Goal: Information Seeking & Learning: Learn about a topic

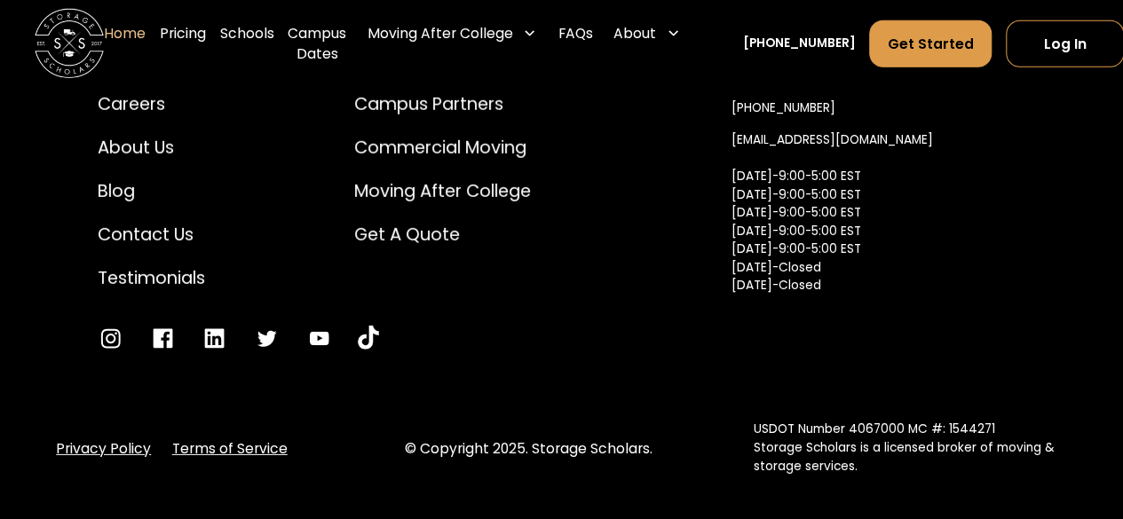
scroll to position [5947, 0]
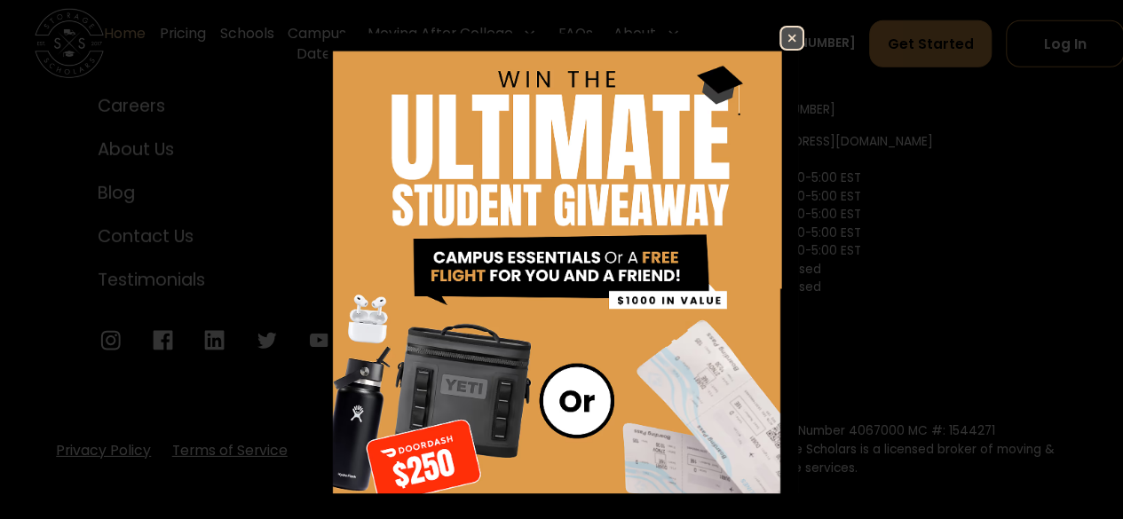
click at [781, 35] on img at bounding box center [791, 38] width 21 height 21
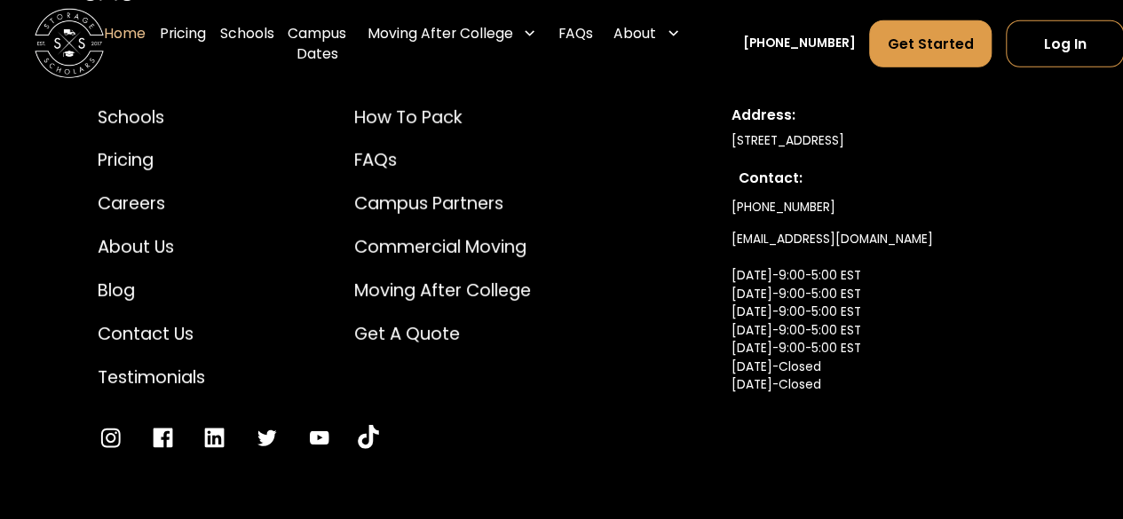
scroll to position [5812, 0]
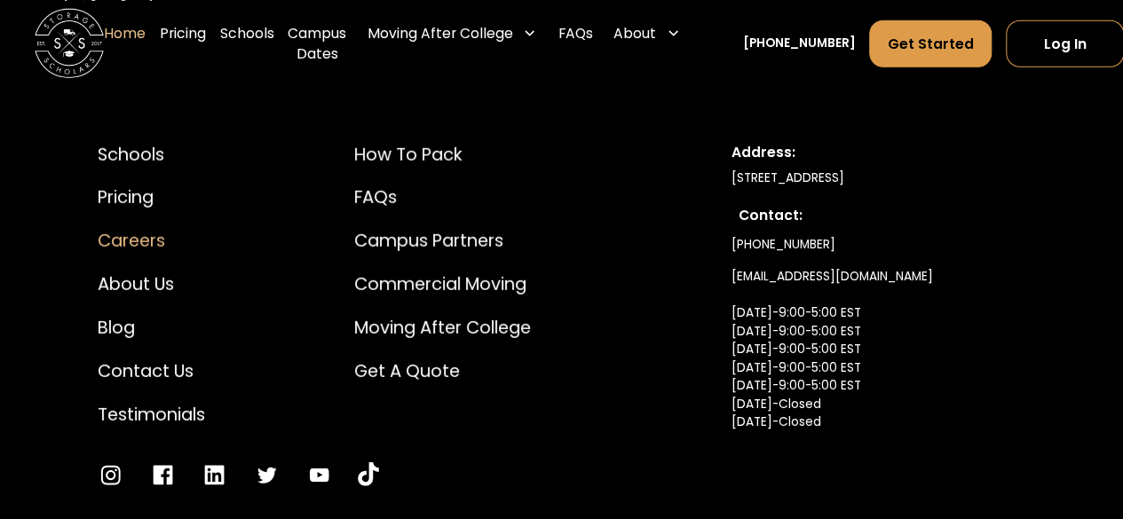
click at [141, 242] on div "Careers" at bounding box center [151, 241] width 107 height 26
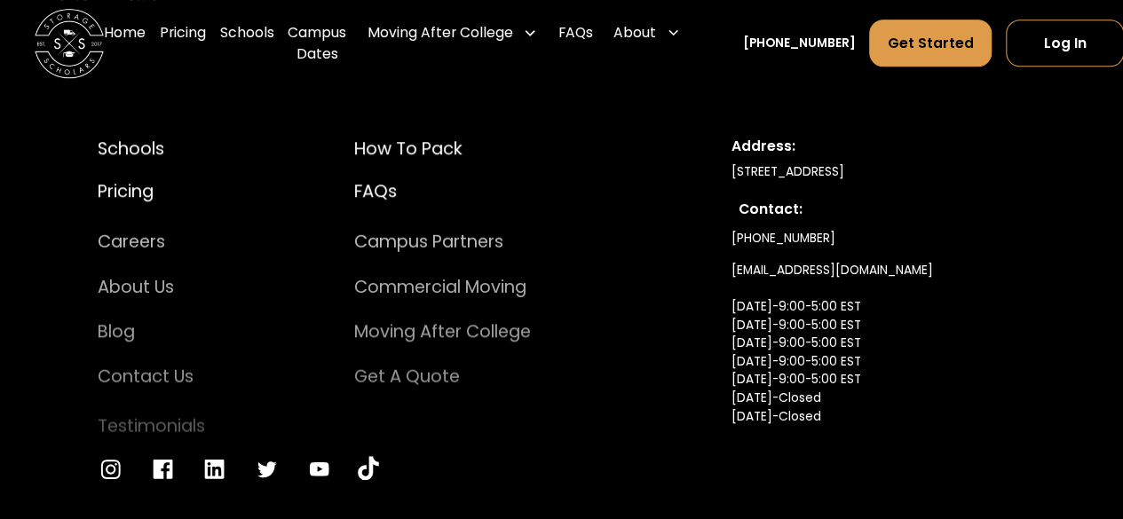
scroll to position [4041, 0]
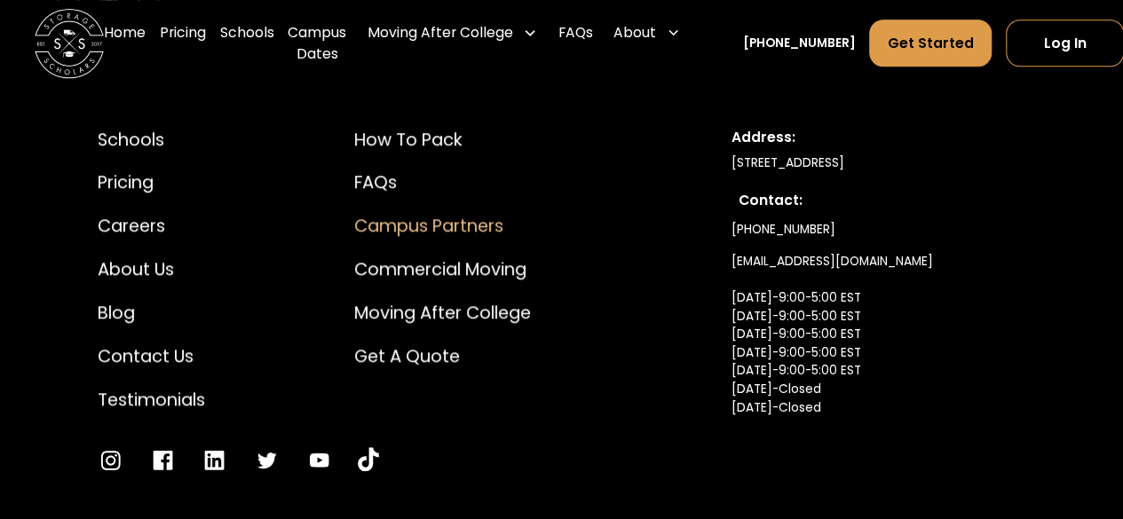
click at [375, 213] on div "Campus Partners" at bounding box center [442, 226] width 177 height 26
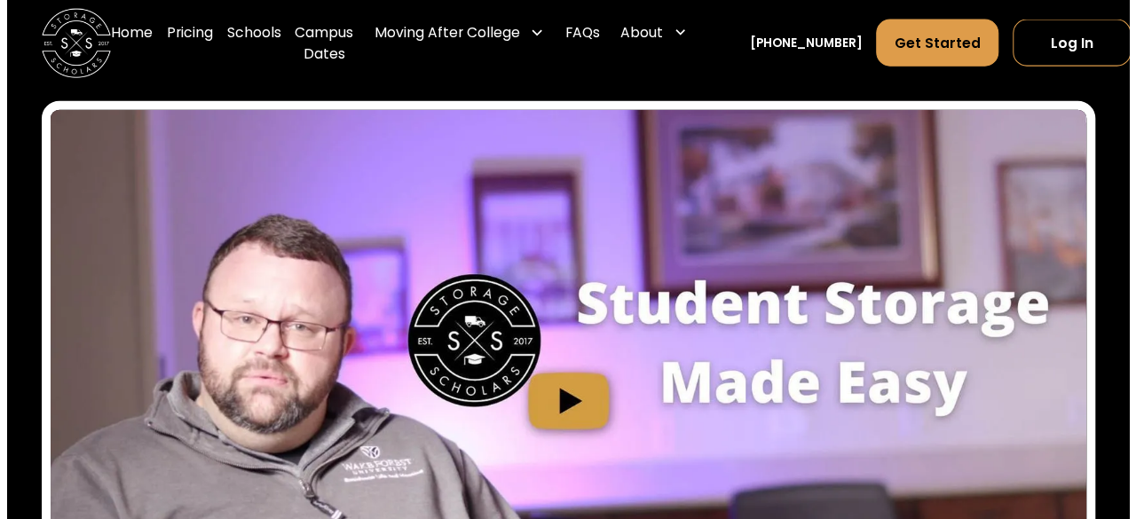
scroll to position [5423, 0]
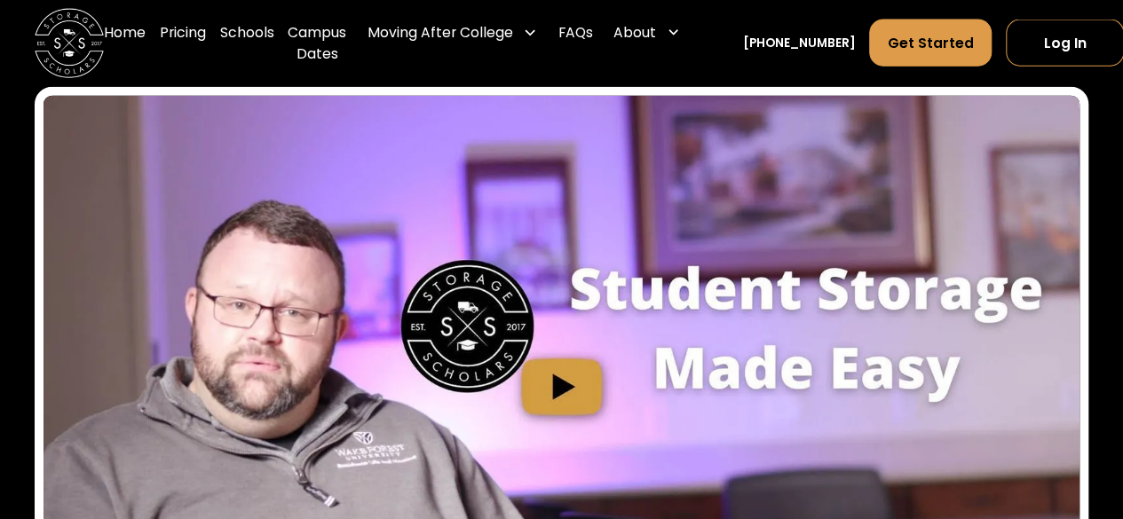
click at [542, 365] on img "open lightbox" at bounding box center [562, 387] width 1036 height 582
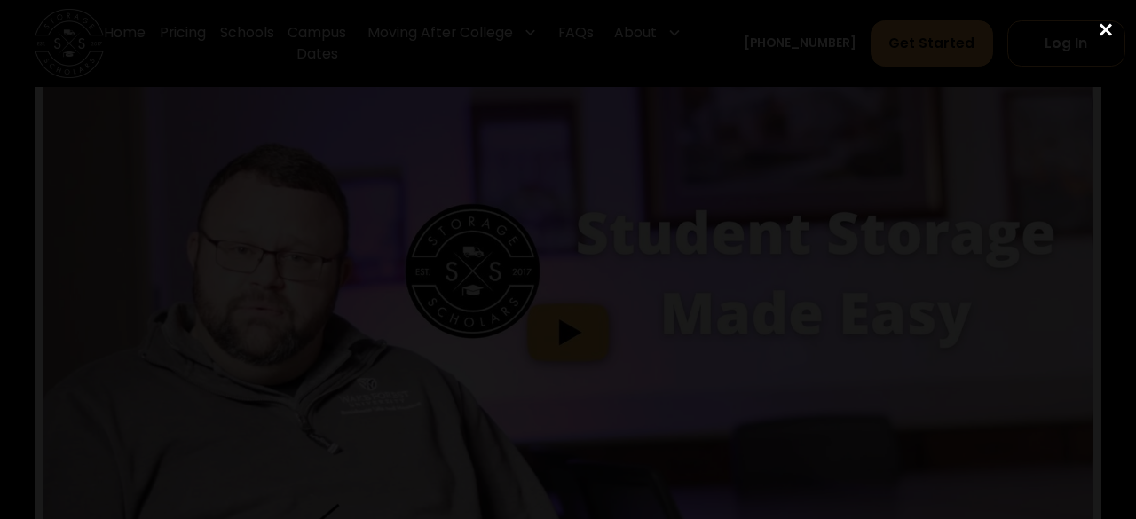
click at [1112, 27] on div "close lightbox" at bounding box center [1106, 30] width 60 height 39
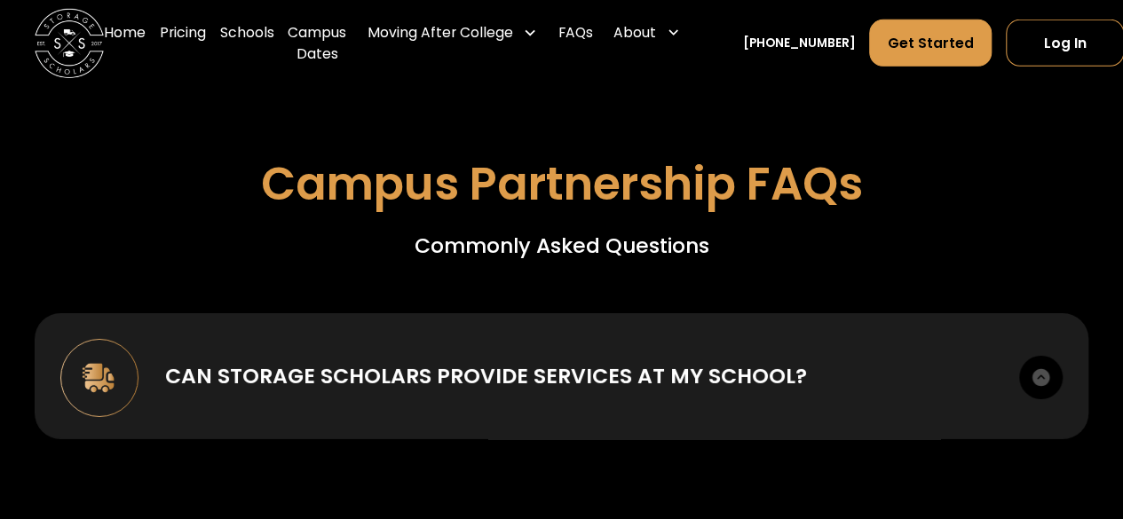
scroll to position [6133, 0]
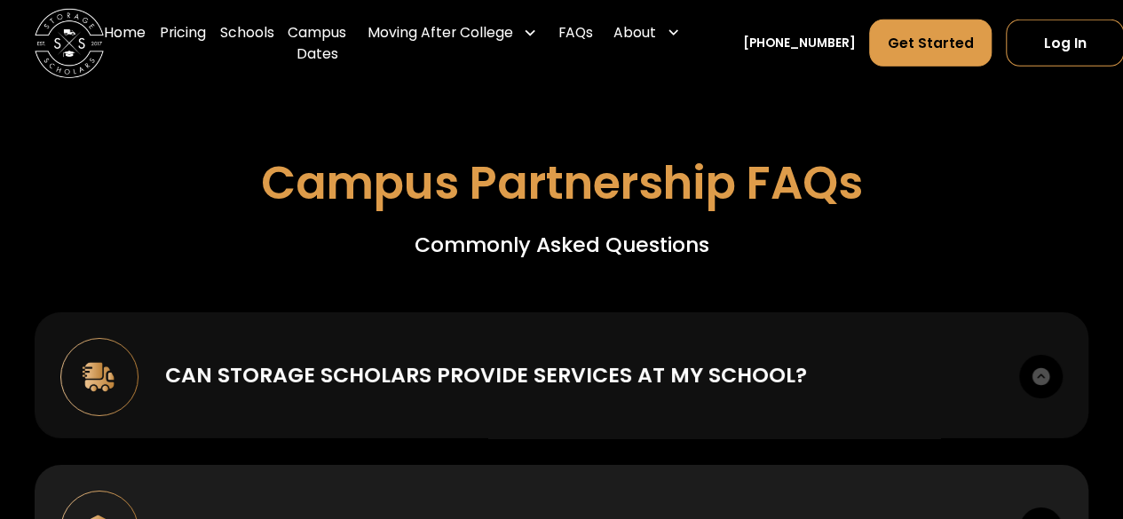
click at [479, 362] on div "Can Storage Scholars provide services at my school?" at bounding box center [486, 375] width 642 height 31
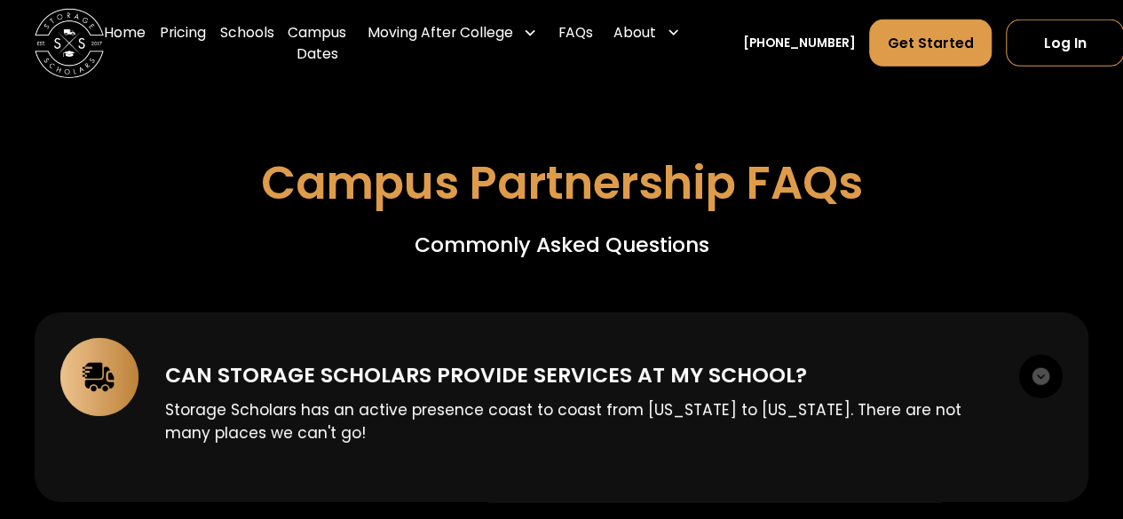
click at [479, 362] on div "Can Storage Scholars provide services at my school?" at bounding box center [486, 375] width 642 height 31
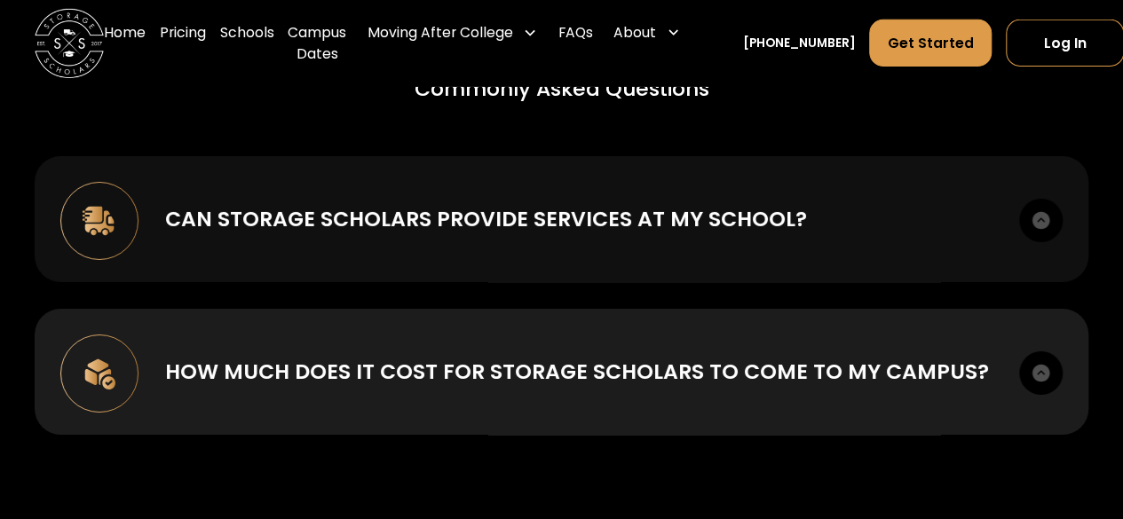
scroll to position [6298, 0]
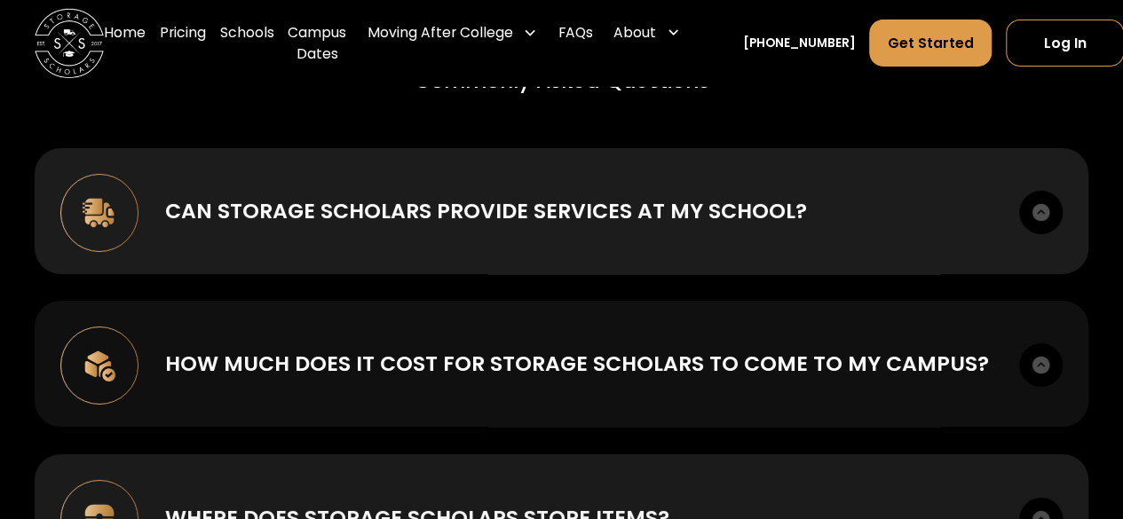
click at [472, 351] on div "How much does it cost for Storage Scholars to come to my campus?" at bounding box center [577, 363] width 824 height 31
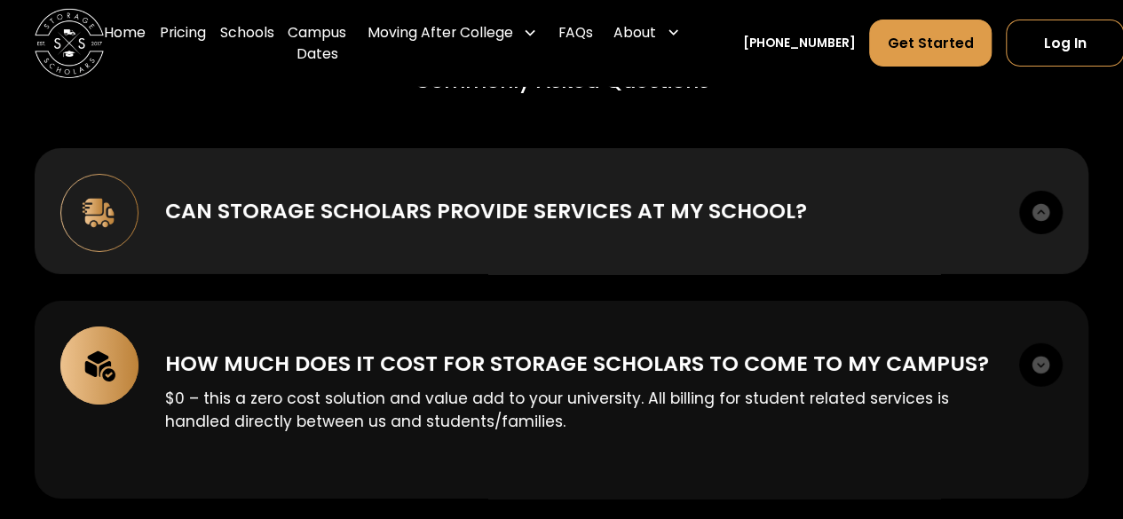
click at [472, 351] on div "How much does it cost for Storage Scholars to come to my campus?" at bounding box center [577, 363] width 824 height 31
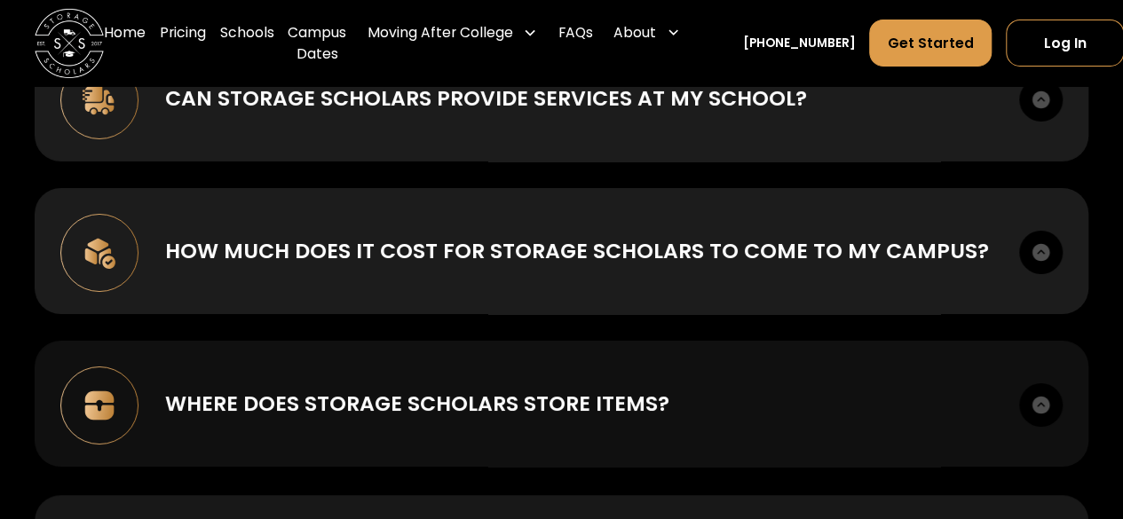
click at [431, 388] on div "Where does Storage Scholars store items?" at bounding box center [417, 403] width 504 height 31
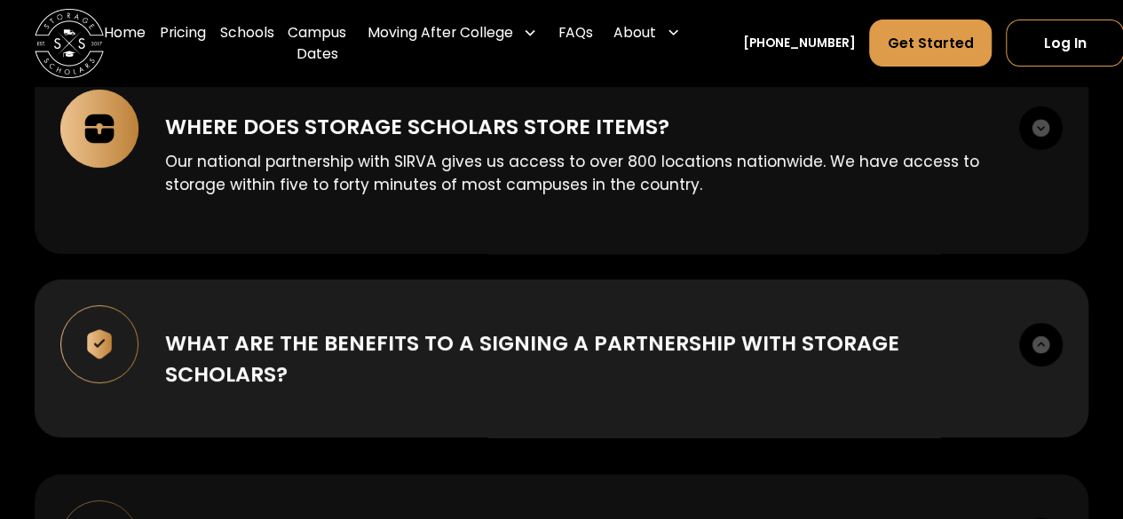
scroll to position [6691, 0]
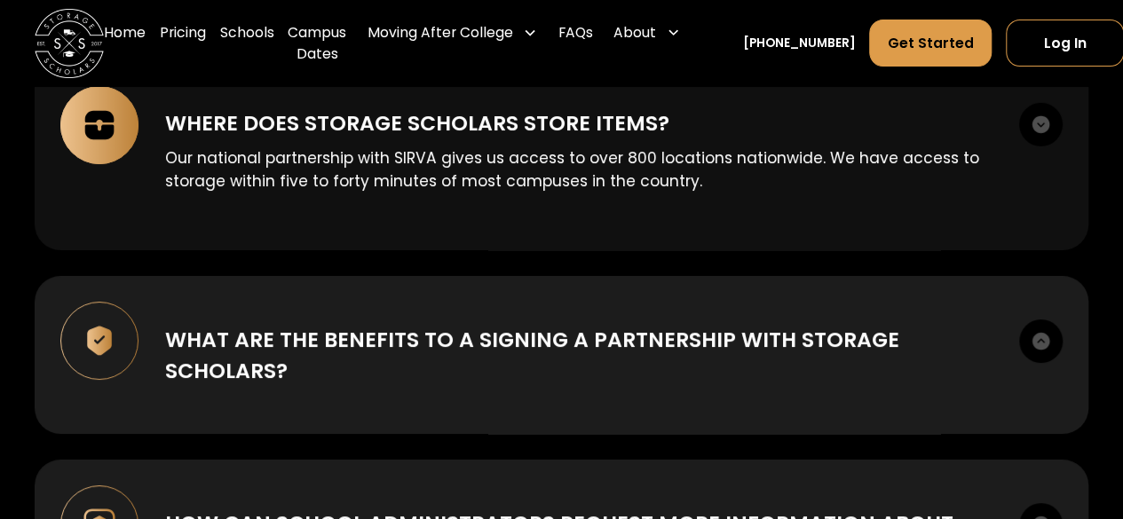
click at [541, 345] on div "What are the benefits to a signing a partnership with Storage Scholars?" at bounding box center [579, 355] width 828 height 62
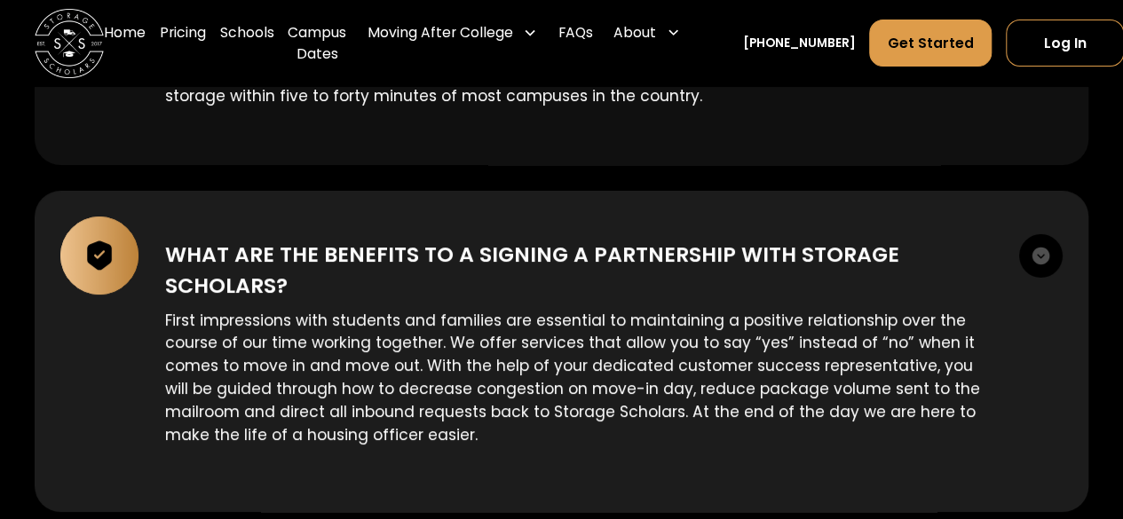
scroll to position [6783, 0]
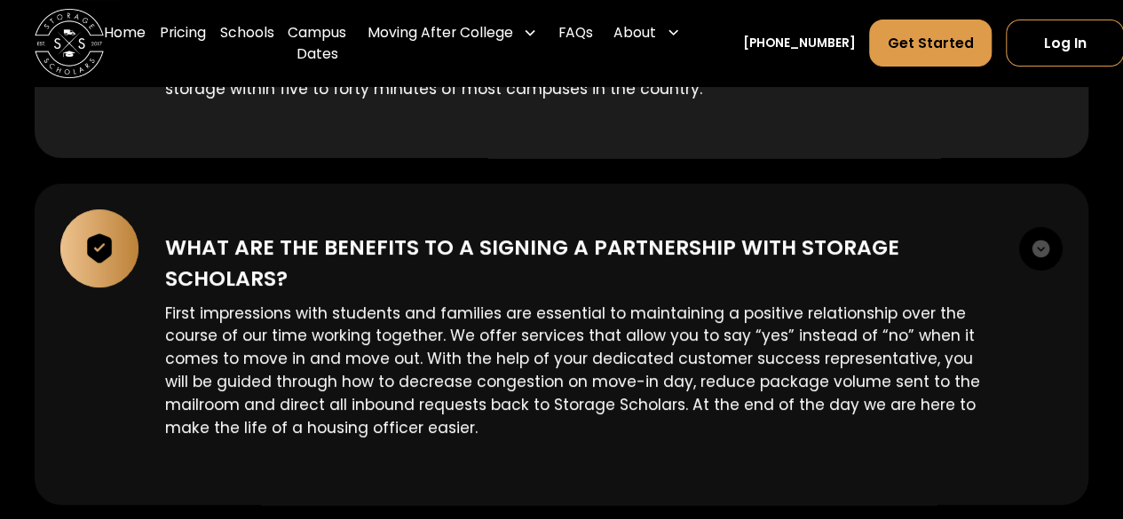
drag, startPoint x: 542, startPoint y: 408, endPoint x: 495, endPoint y: 447, distance: 61.1
click at [495, 447] on div "What are the benefits to a signing a partnership with Storage Scholars? First i…" at bounding box center [562, 344] width 1054 height 321
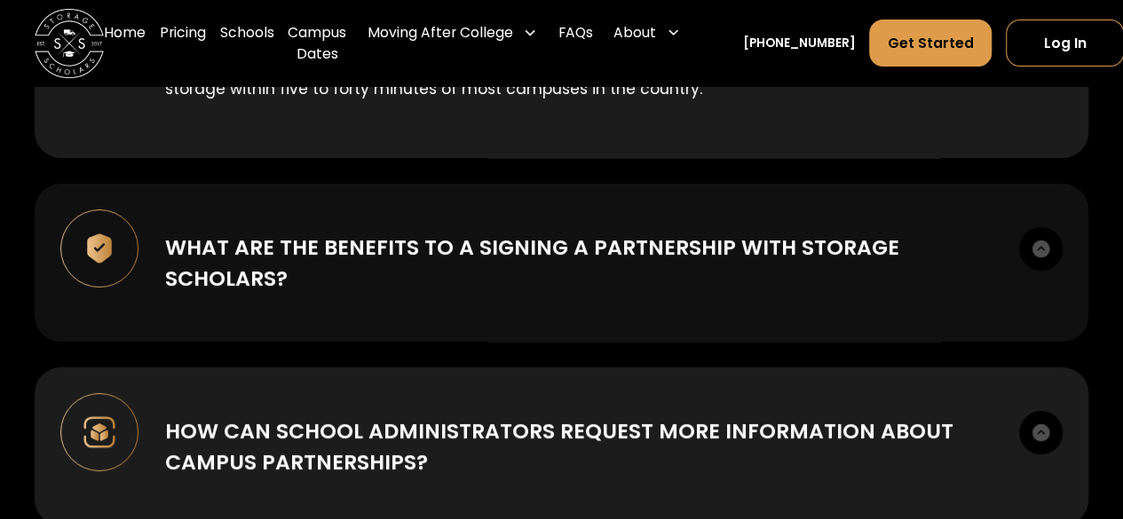
click at [602, 308] on div "What are the benefits to a signing a partnership with Storage Scholars? First i…" at bounding box center [562, 263] width 1054 height 158
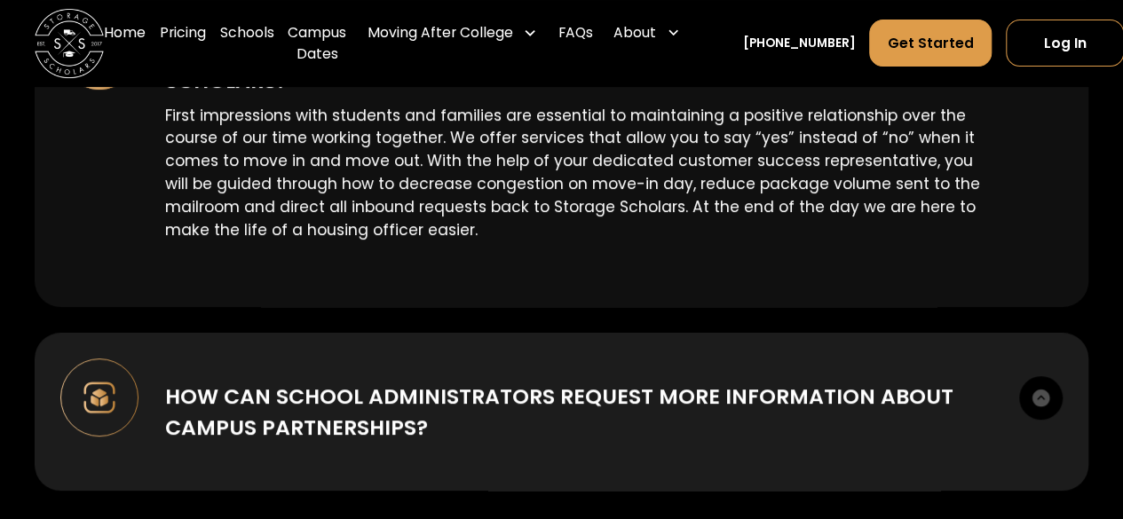
scroll to position [7033, 0]
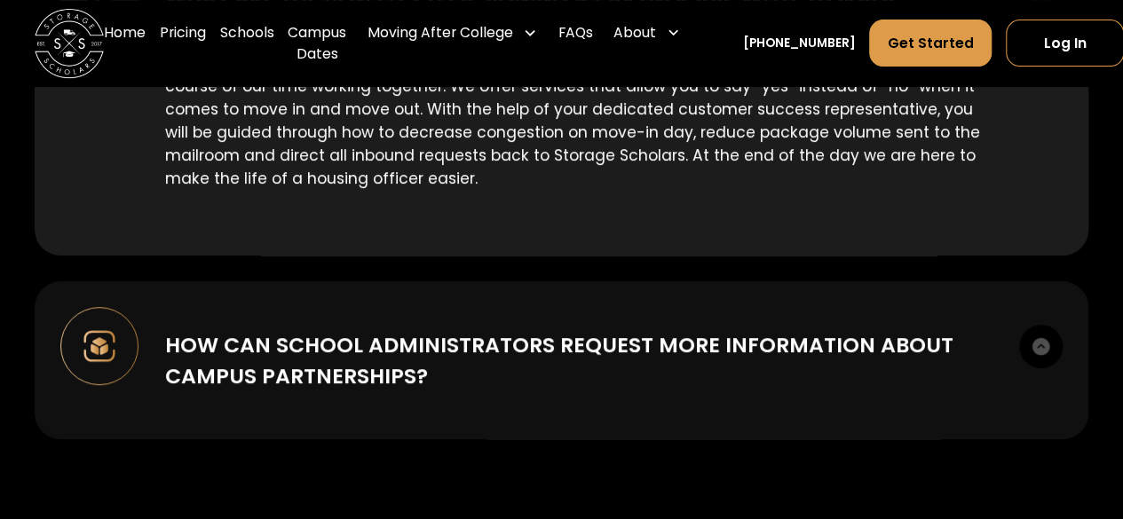
click at [543, 352] on div "How can school administrators request more information about campus partnership…" at bounding box center [579, 360] width 828 height 62
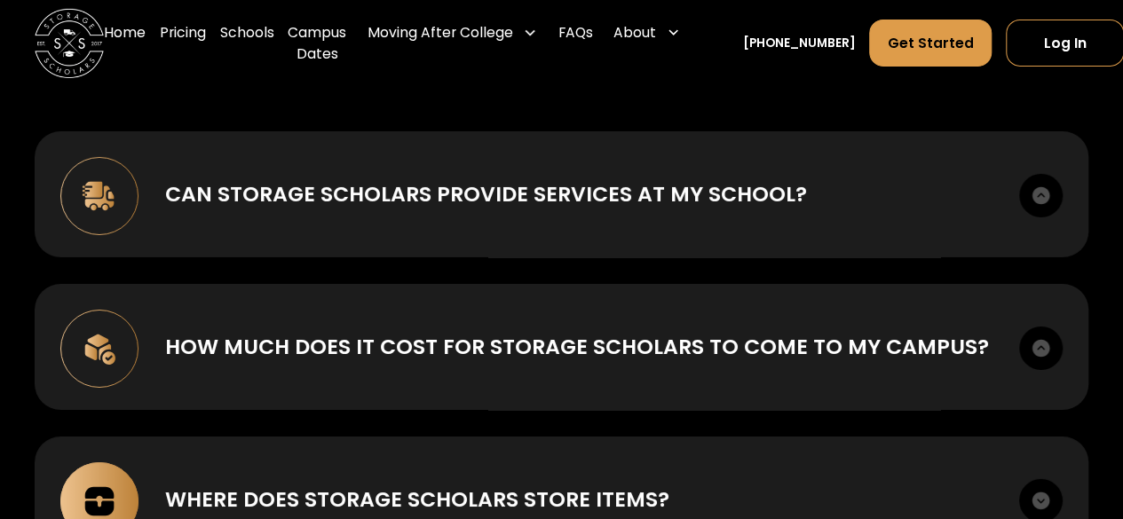
scroll to position [6308, 0]
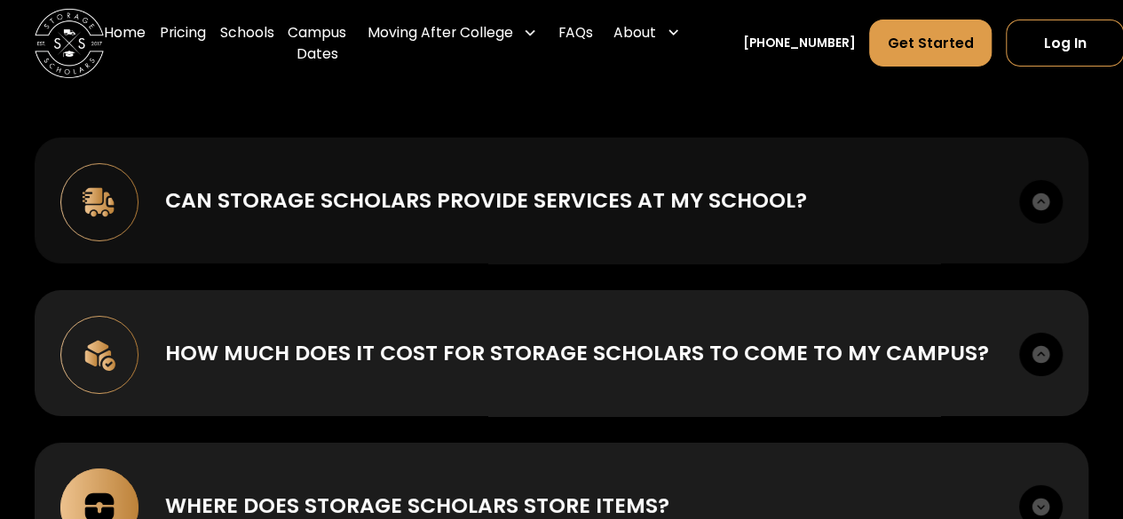
click at [585, 219] on div "Can Storage Scholars provide services at my school? Storage Scholars has an act…" at bounding box center [562, 201] width 1054 height 127
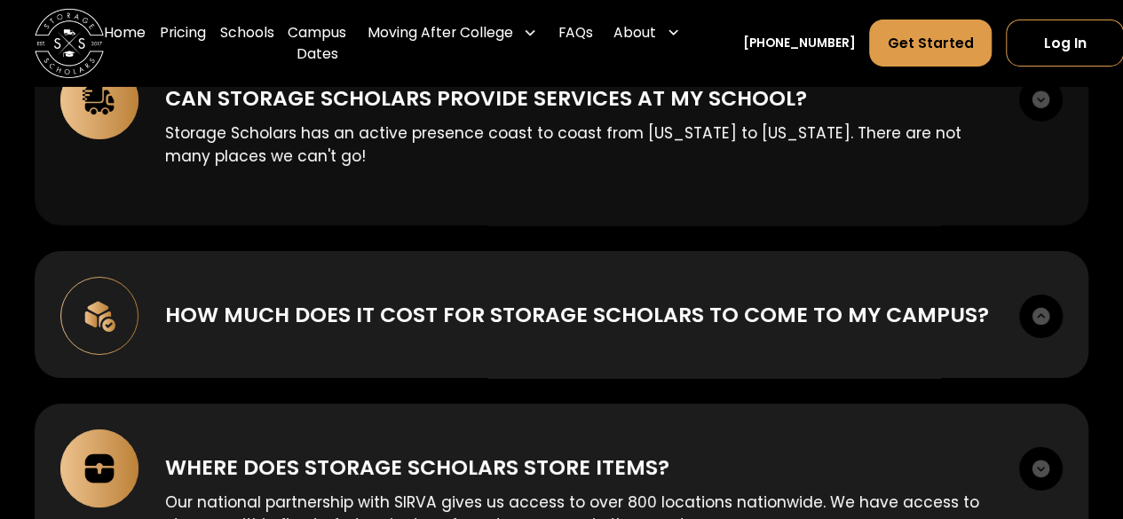
scroll to position [6412, 0]
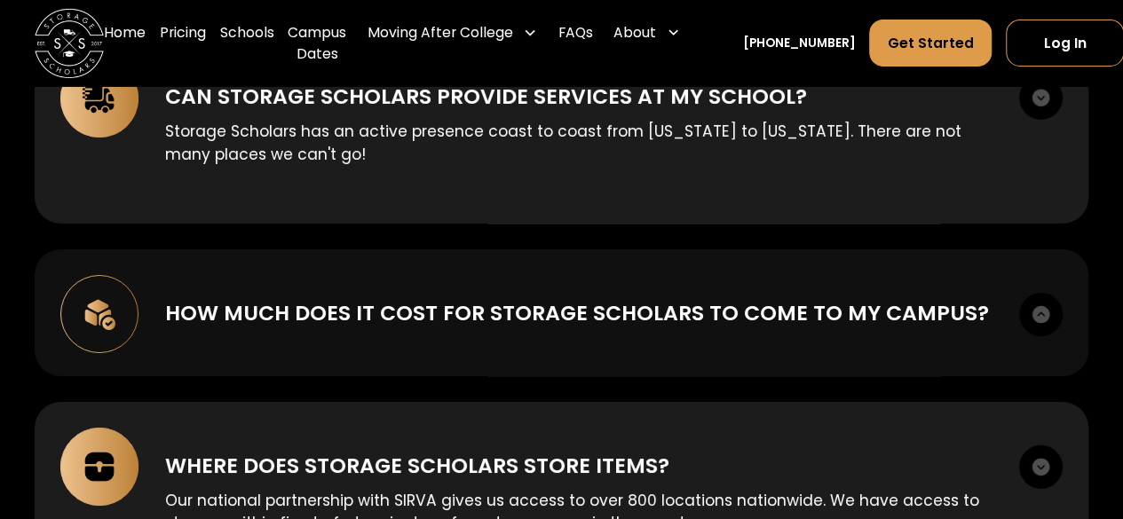
click at [527, 343] on div "How much does it cost for Storage Scholars to come to my campus? $0 – this a ze…" at bounding box center [562, 312] width 1054 height 127
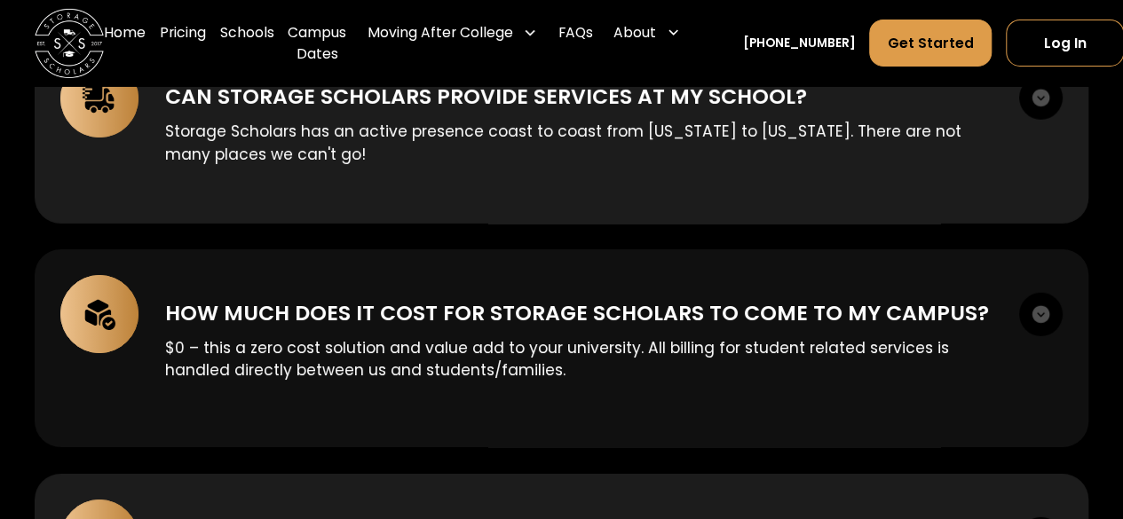
scroll to position [6448, 0]
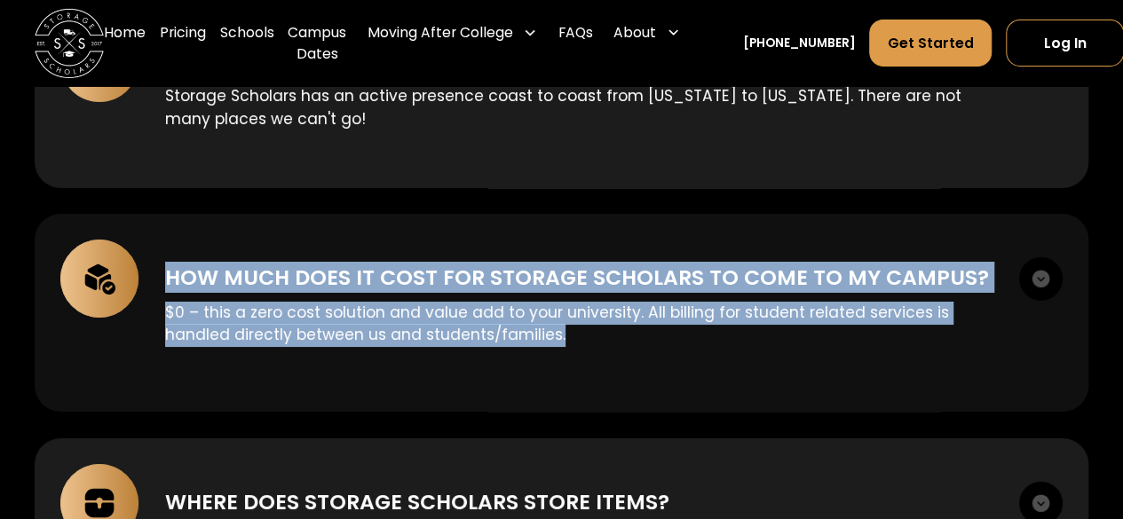
drag, startPoint x: 582, startPoint y: 313, endPoint x: 171, endPoint y: 235, distance: 418.4
click at [171, 235] on div "How much does it cost for Storage Scholars to come to my campus? $0 – this a ze…" at bounding box center [562, 313] width 1054 height 199
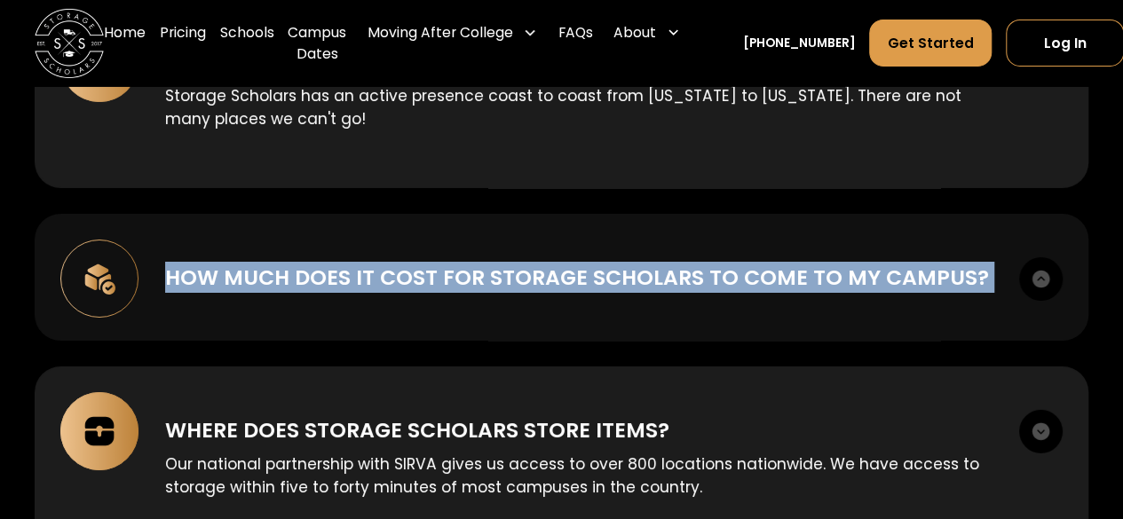
copy div "How much does it cost for Storage Scholars to come to my campus? $0 – this a ze…"
click at [171, 235] on div "How much does it cost for Storage Scholars to come to my campus? $0 – this a ze…" at bounding box center [562, 277] width 1054 height 127
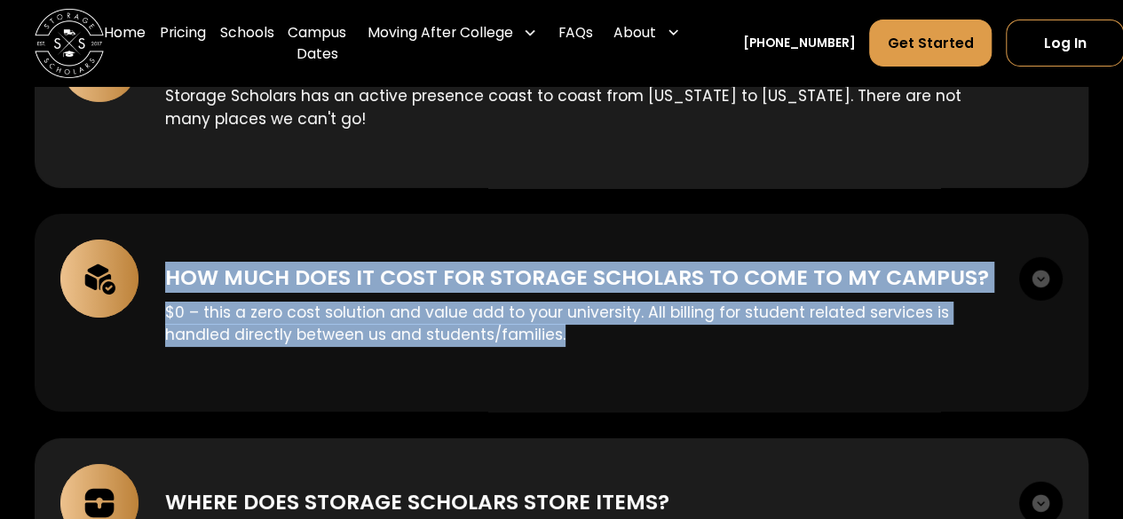
drag, startPoint x: 568, startPoint y: 315, endPoint x: 168, endPoint y: 245, distance: 406.5
click at [168, 245] on div "How much does it cost for Storage Scholars to come to my campus? $0 – this a ze…" at bounding box center [562, 313] width 1054 height 199
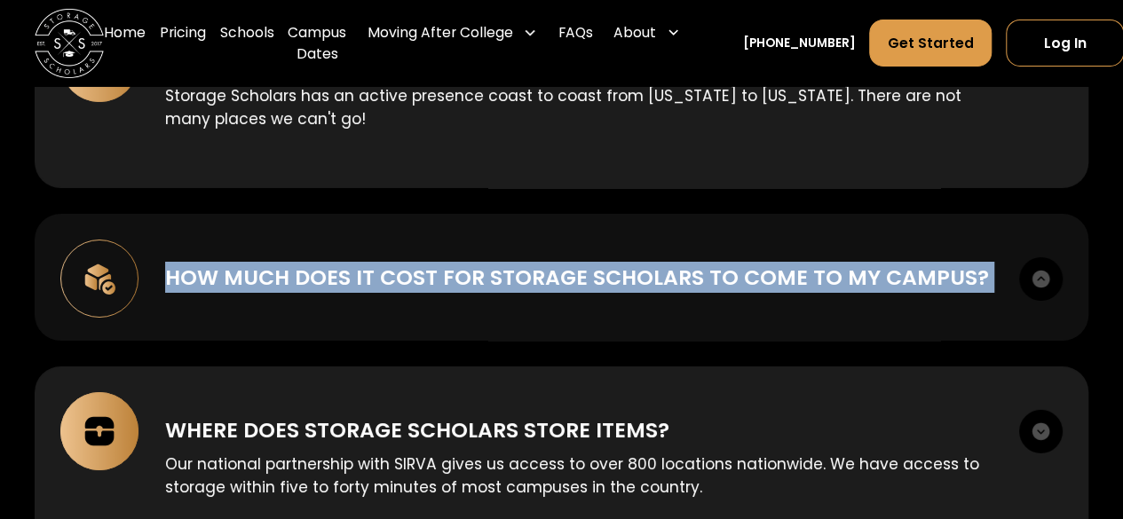
click at [168, 262] on div "How much does it cost for Storage Scholars to come to my campus?" at bounding box center [577, 277] width 824 height 31
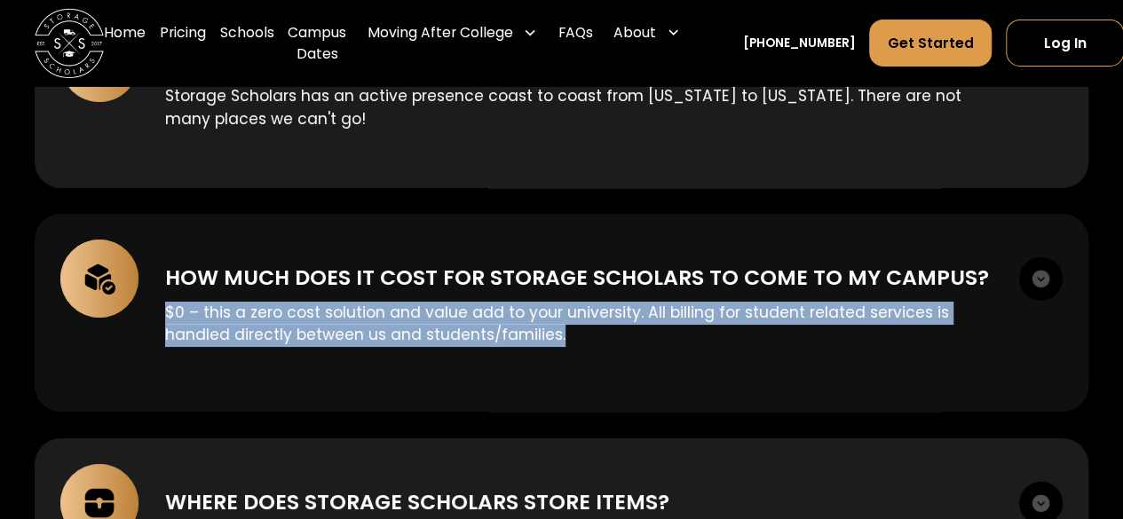
drag, startPoint x: 562, startPoint y: 318, endPoint x: 162, endPoint y: 292, distance: 400.4
click at [162, 292] on div "How much does it cost for Storage Scholars to come to my campus? $0 – this a ze…" at bounding box center [562, 313] width 1054 height 199
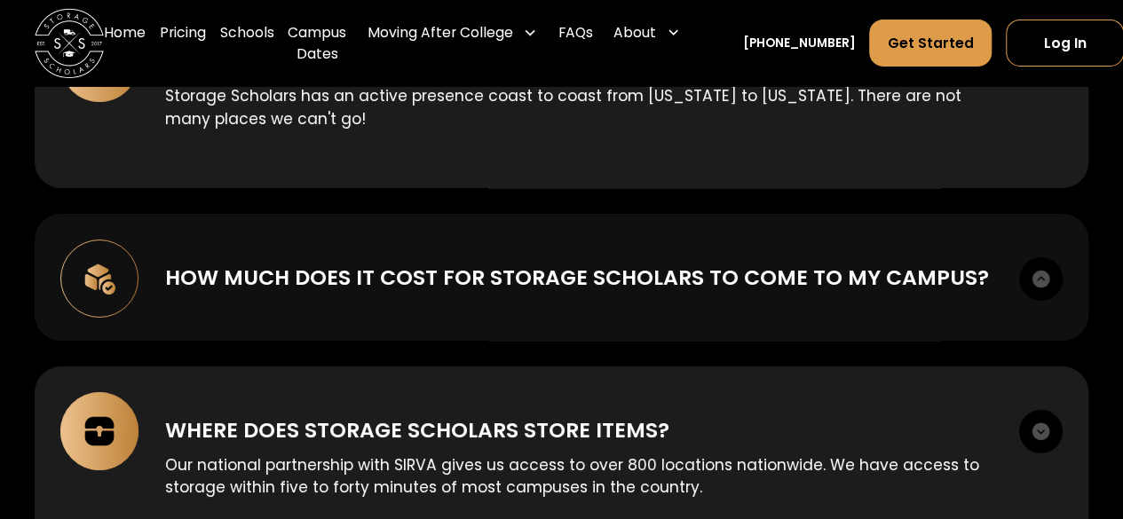
click at [162, 292] on div "How much does it cost for Storage Scholars to come to my campus? $0 – this a ze…" at bounding box center [562, 277] width 1054 height 127
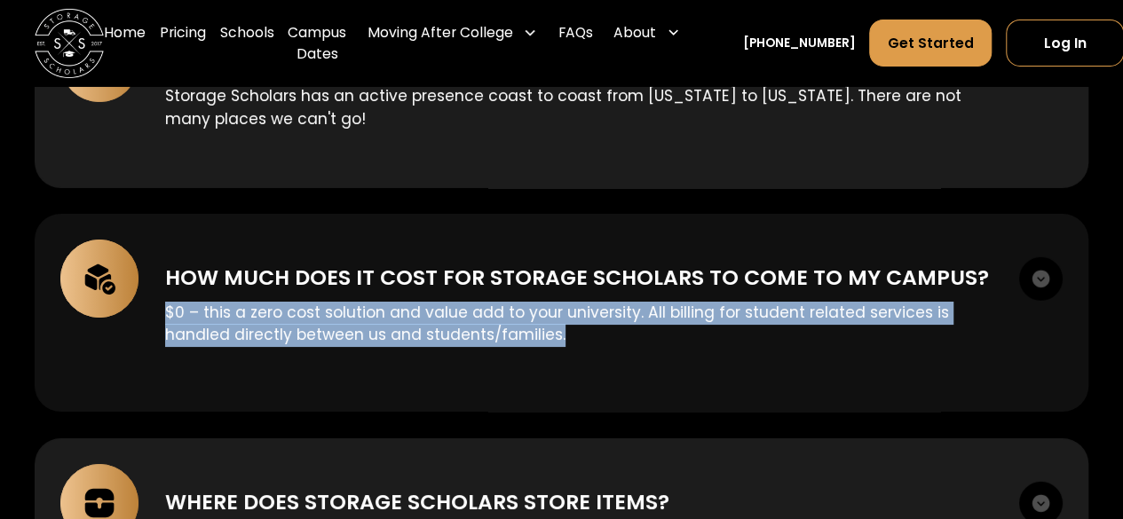
drag, startPoint x: 170, startPoint y: 289, endPoint x: 574, endPoint y: 313, distance: 405.6
click at [574, 313] on p "$0 – this a zero cost solution and value add to your university. All billing fo…" at bounding box center [578, 325] width 827 height 46
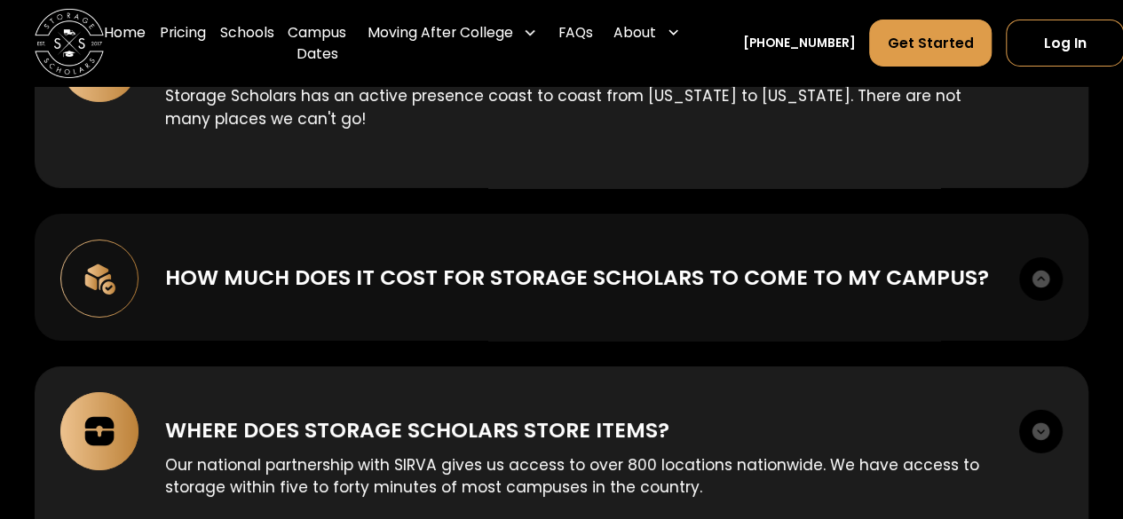
copy p "$0 – this a zero cost solution and value add to your university. All billing fo…"
click at [574, 313] on div "How much does it cost for Storage Scholars to come to my campus? $0 – this a ze…" at bounding box center [562, 277] width 1054 height 127
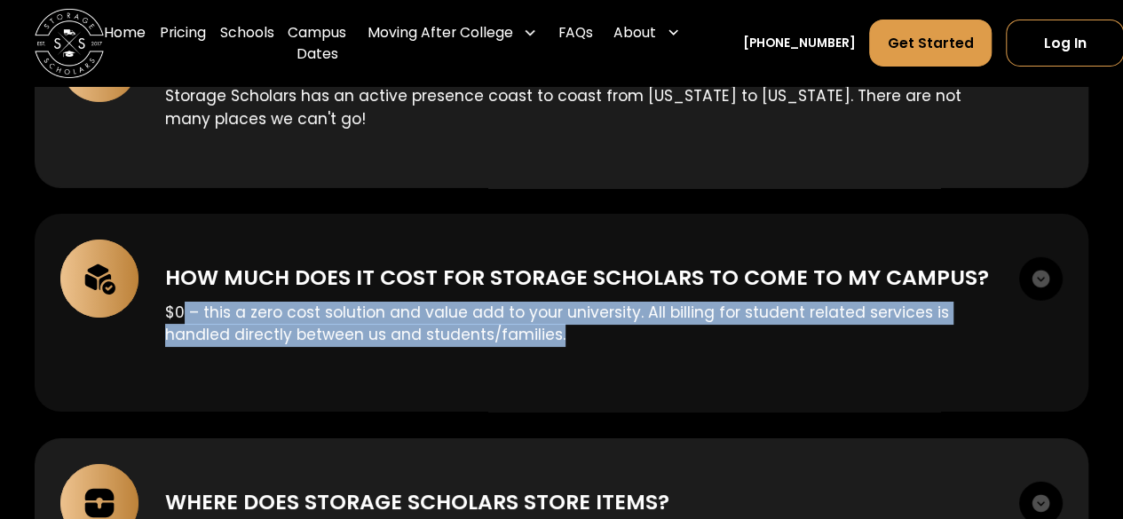
drag, startPoint x: 574, startPoint y: 313, endPoint x: 185, endPoint y: 291, distance: 390.4
click at [185, 302] on p "$0 – this a zero cost solution and value add to your university. All billing fo…" at bounding box center [578, 325] width 827 height 46
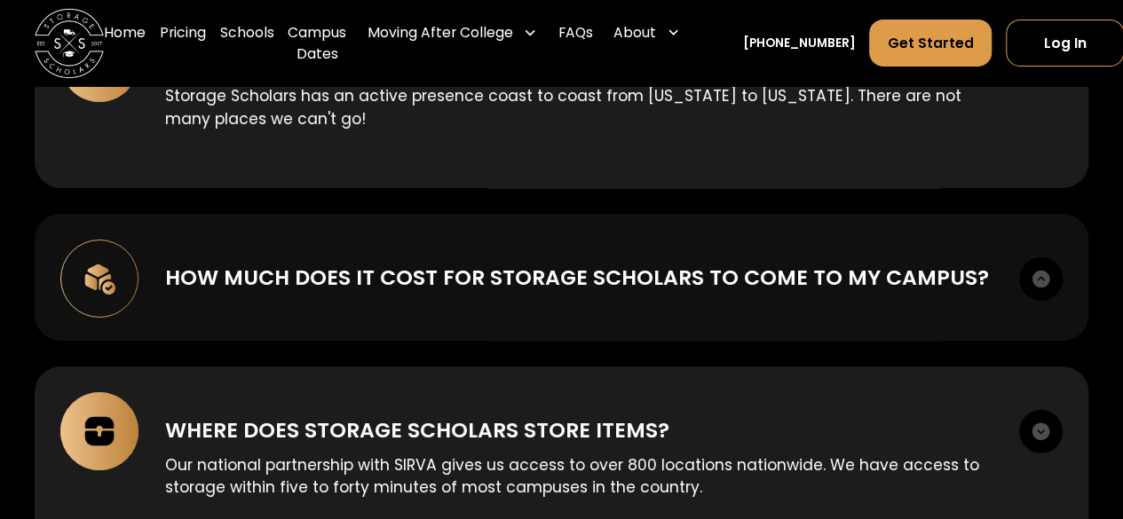
click at [1051, 233] on div "How much does it cost for Storage Scholars to come to my campus? $0 – this a ze…" at bounding box center [562, 277] width 1054 height 127
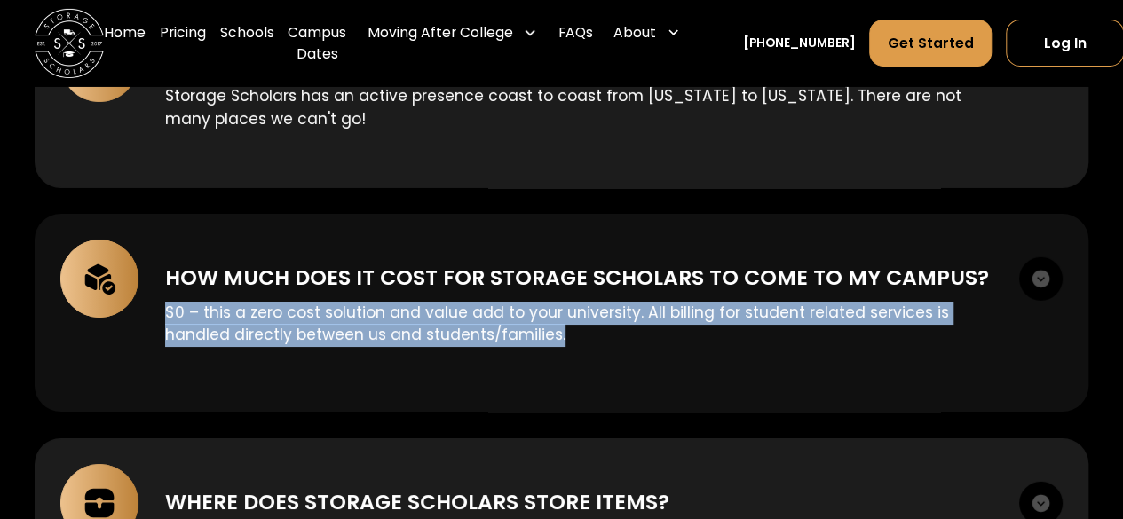
drag, startPoint x: 569, startPoint y: 321, endPoint x: 157, endPoint y: 294, distance: 412.8
click at [157, 294] on div "How much does it cost for Storage Scholars to come to my campus? $0 – this a ze…" at bounding box center [562, 313] width 1054 height 199
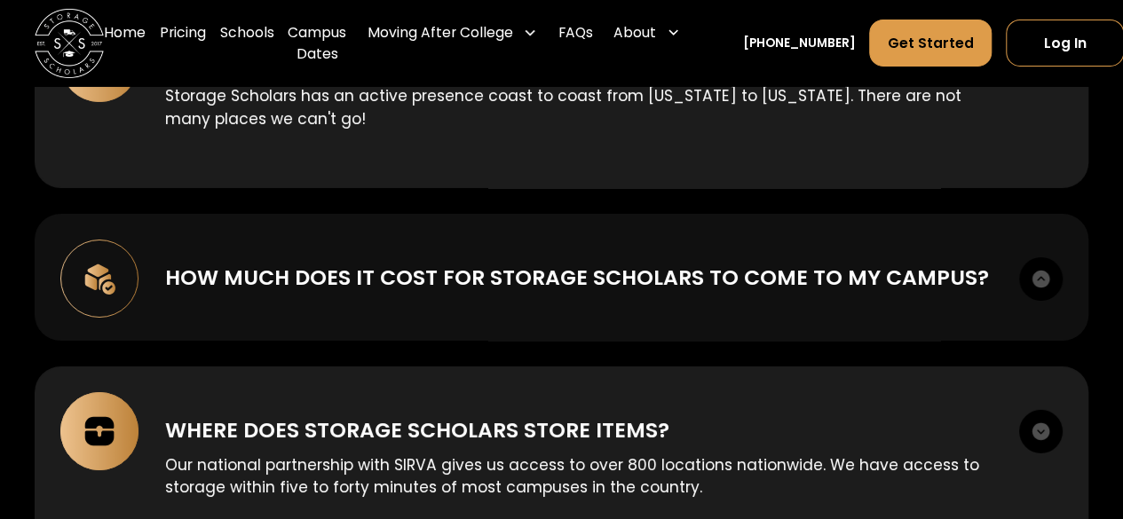
click at [94, 257] on img at bounding box center [99, 279] width 78 height 78
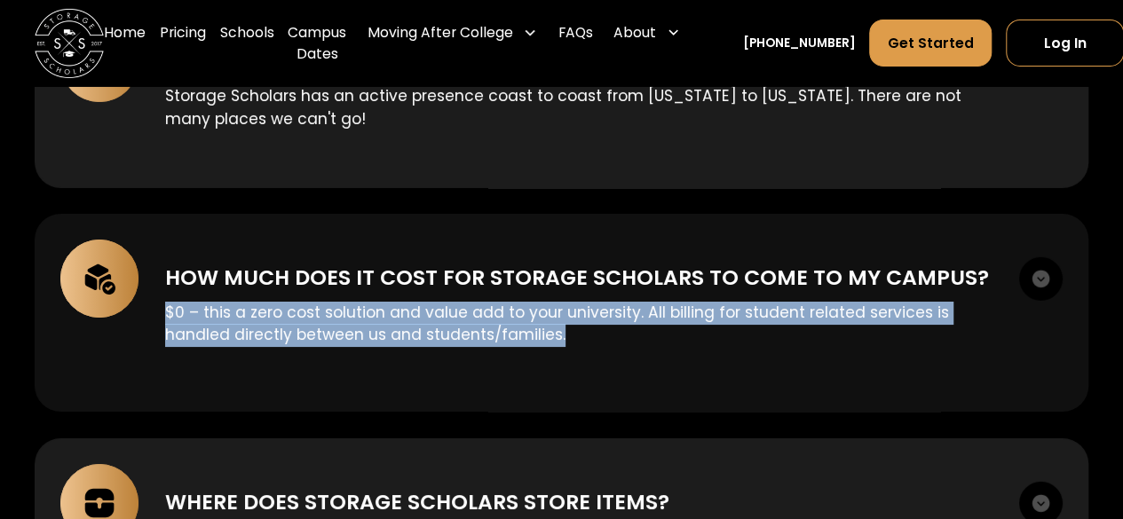
copy p "$0 – this a zero cost solution and value add to your university. All billing fo…"
drag, startPoint x: 165, startPoint y: 249, endPoint x: 975, endPoint y: 229, distance: 810.0
click at [975, 229] on div "How much does it cost for Storage Scholars to come to my campus? $0 – this a ze…" at bounding box center [562, 313] width 1054 height 199
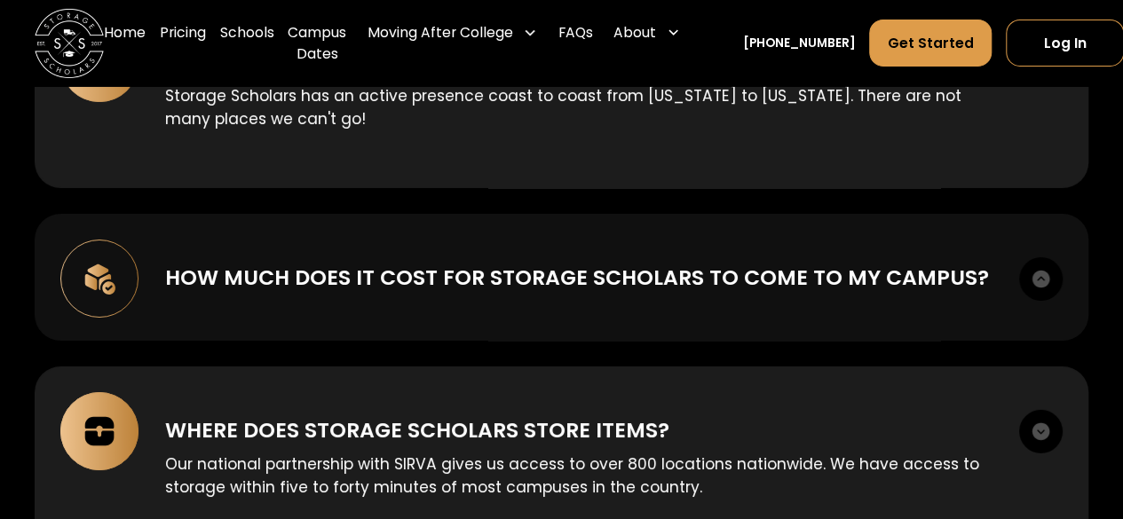
copy div "How much does it cost for Storage Scholars to come to my campus?"
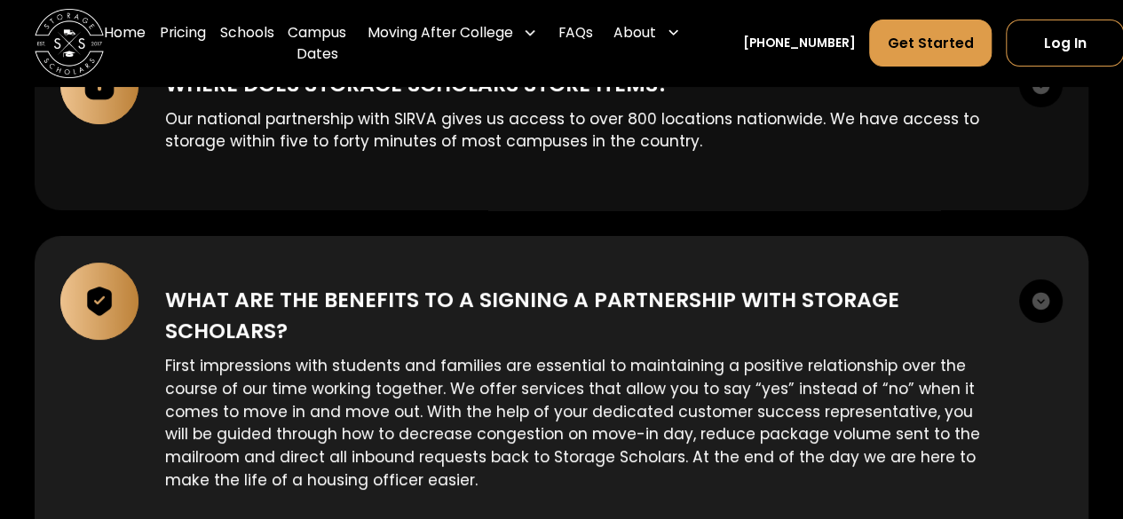
scroll to position [6796, 0]
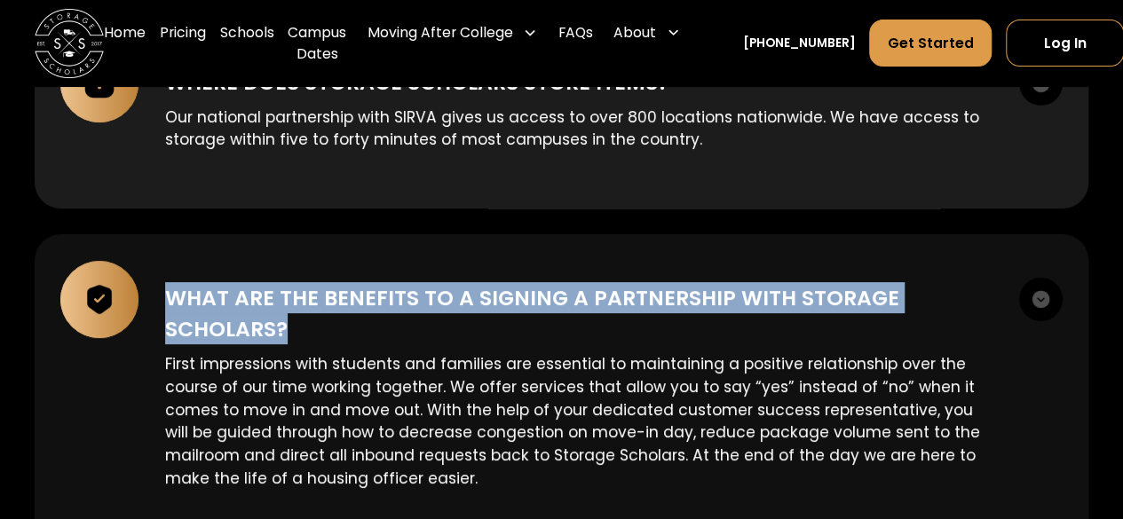
drag, startPoint x: 322, startPoint y: 319, endPoint x: 169, endPoint y: 273, distance: 160.4
click at [169, 282] on div "What are the benefits to a signing a partnership with Storage Scholars?" at bounding box center [579, 313] width 828 height 62
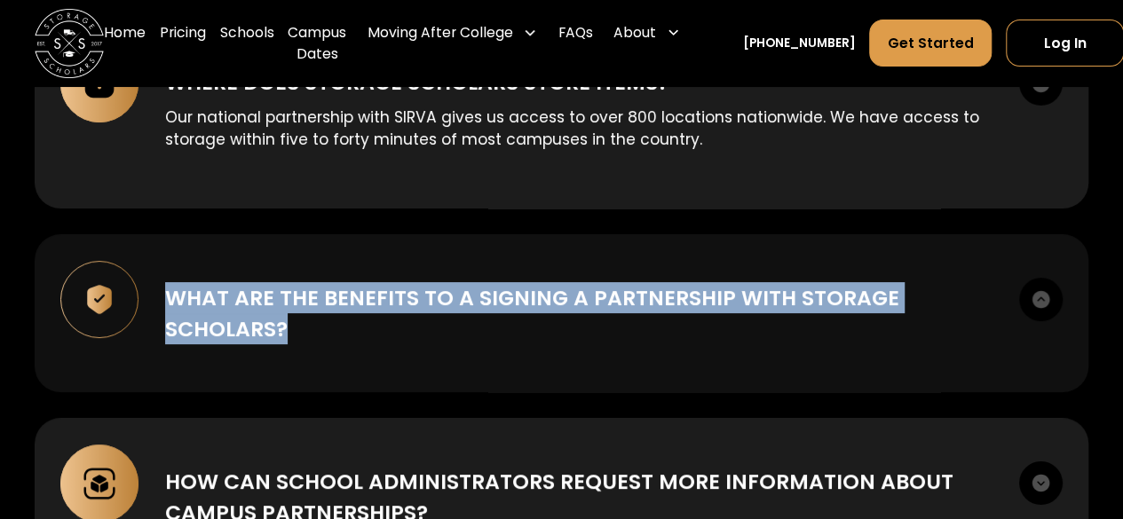
copy div "What are the benefits to a signing a partnership with Storage Scholars?"
click at [112, 267] on img at bounding box center [99, 300] width 78 height 78
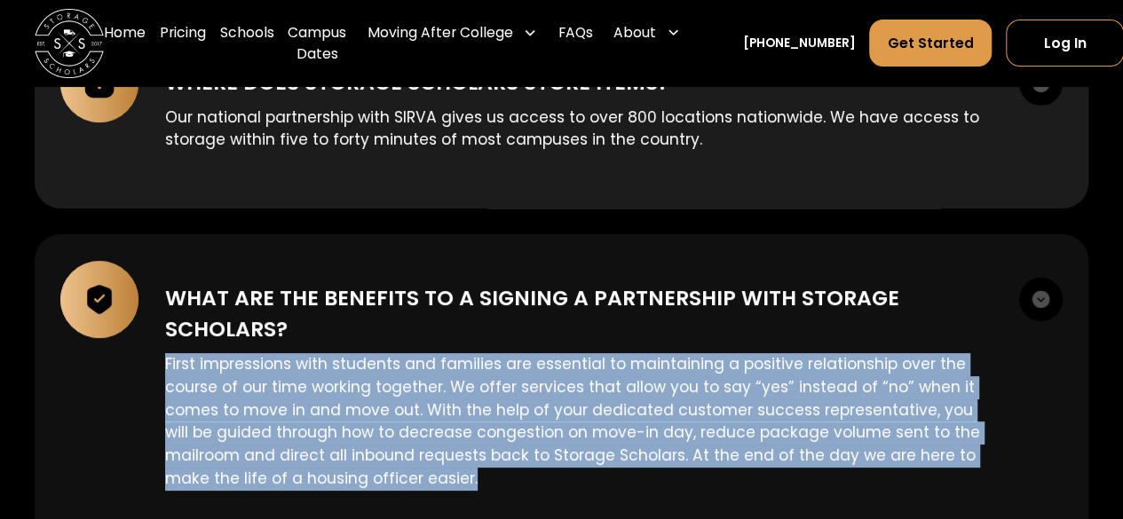
drag, startPoint x: 486, startPoint y: 466, endPoint x: 148, endPoint y: 347, distance: 357.7
click at [148, 347] on div "What are the benefits to a signing a partnership with Storage Scholars? First i…" at bounding box center [562, 394] width 1054 height 321
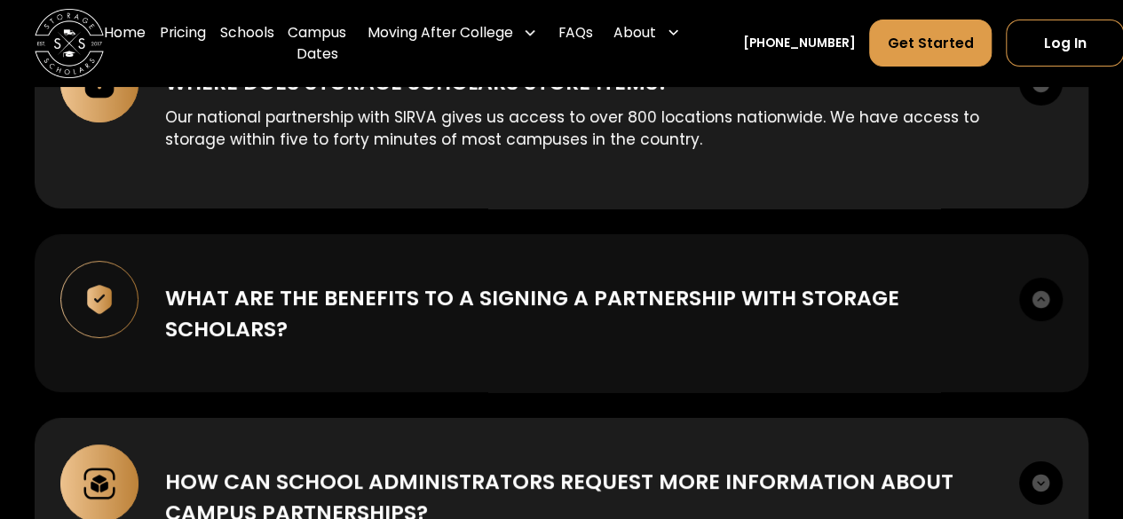
click at [96, 288] on img at bounding box center [99, 300] width 78 height 78
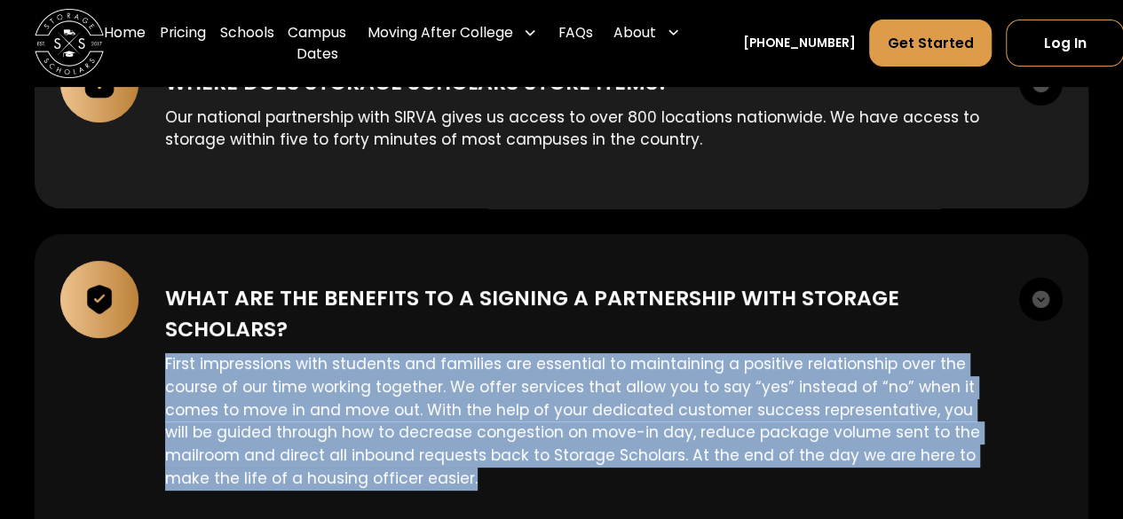
copy p "First impressions with students and families are essential to maintaining a pos…"
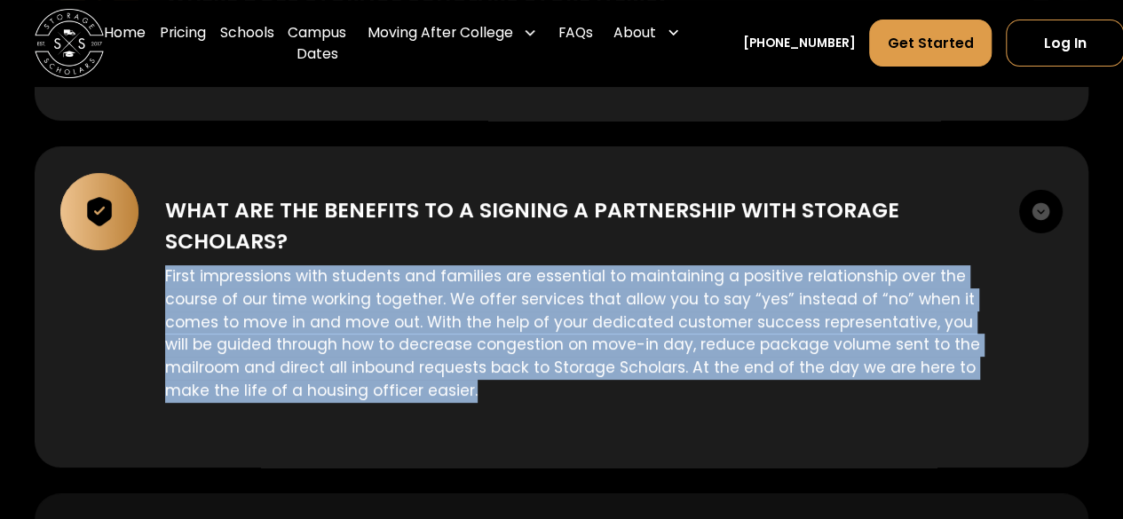
scroll to position [6878, 0]
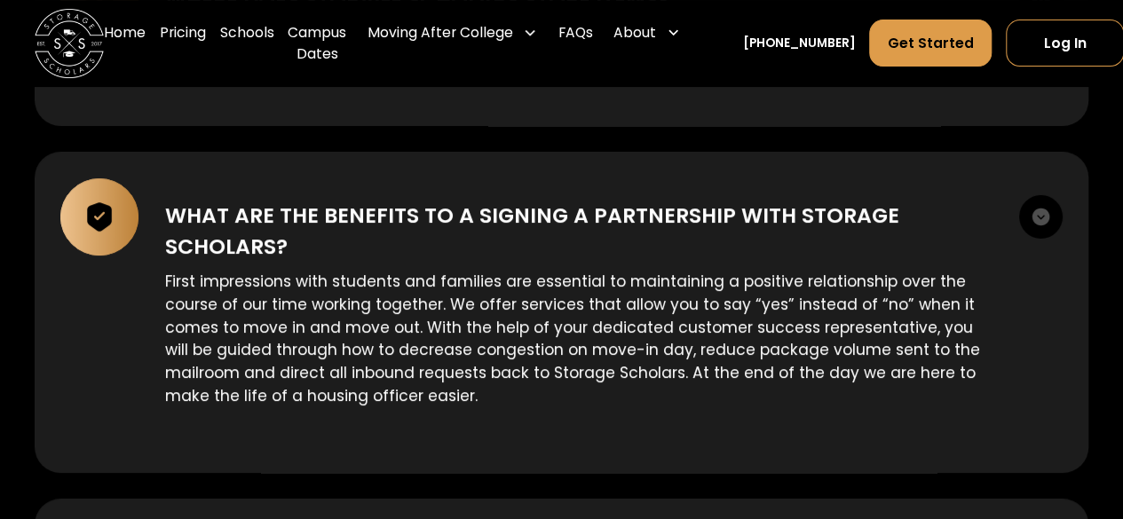
click at [616, 118] on div "Can Storage Scholars provide services at my school? Storage Scholars has an act…" at bounding box center [562, 144] width 1054 height 1153
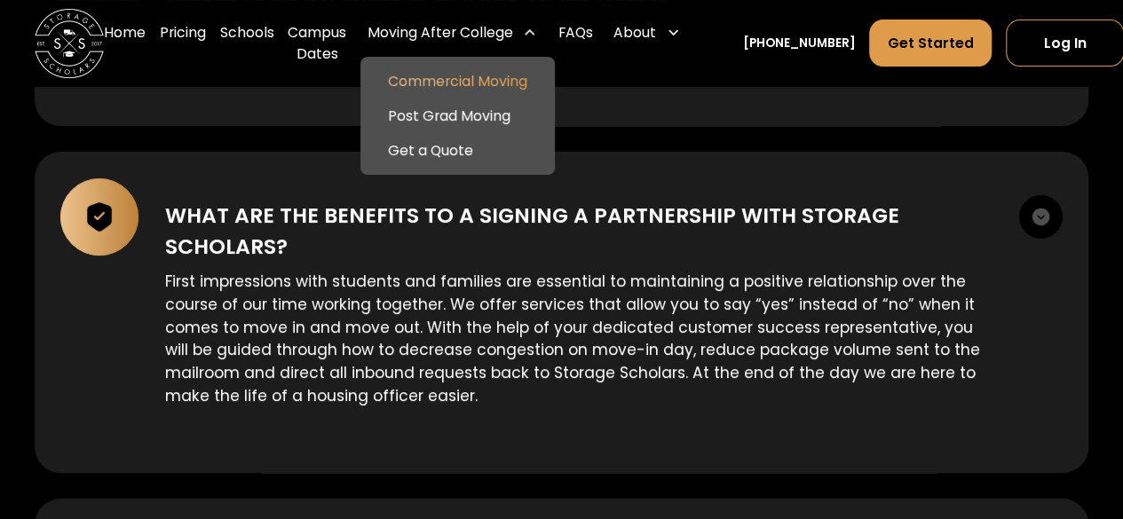
click at [511, 69] on link "Commercial Moving" at bounding box center [458, 81] width 181 height 35
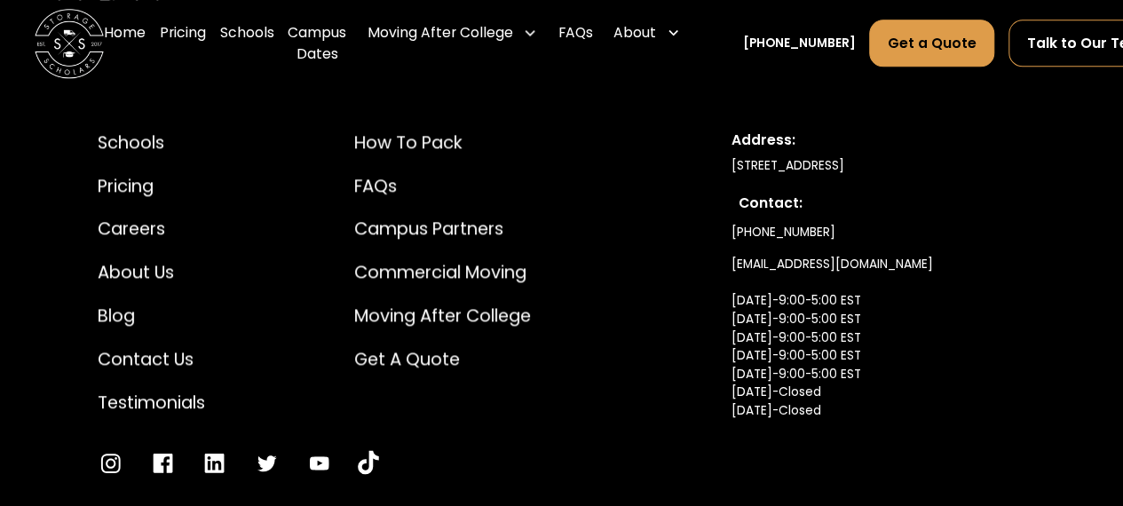
scroll to position [4392, 0]
